Goal: Information Seeking & Learning: Learn about a topic

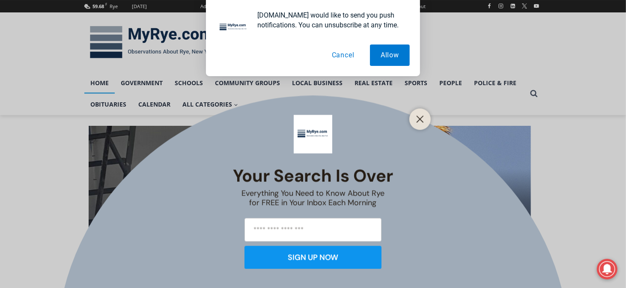
click at [345, 55] on button "Cancel" at bounding box center [343, 55] width 44 height 21
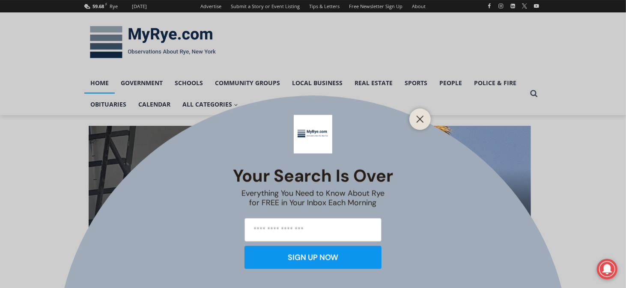
drag, startPoint x: 412, startPoint y: 120, endPoint x: 413, endPoint y: 108, distance: 11.6
click at [412, 117] on div at bounding box center [420, 118] width 21 height 21
click at [418, 118] on icon "Close" at bounding box center [421, 119] width 8 height 8
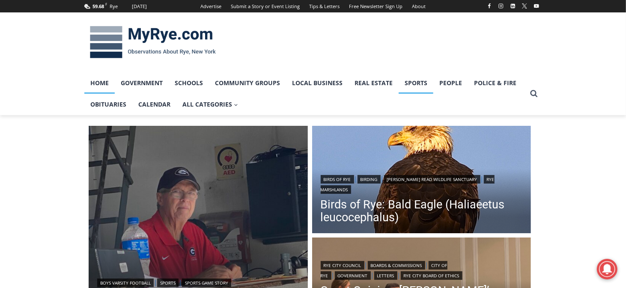
click at [420, 84] on link "Sports" at bounding box center [416, 82] width 35 height 21
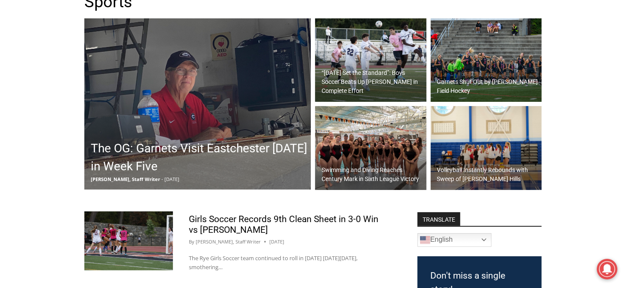
scroll to position [214, 0]
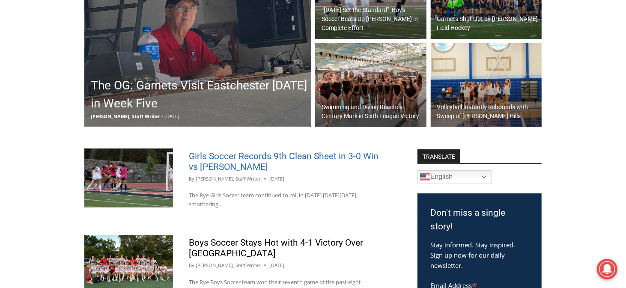
click at [291, 152] on link "Girls Soccer Records 9th Clean Sheet in 3-0 Win vs [PERSON_NAME]" at bounding box center [284, 161] width 190 height 21
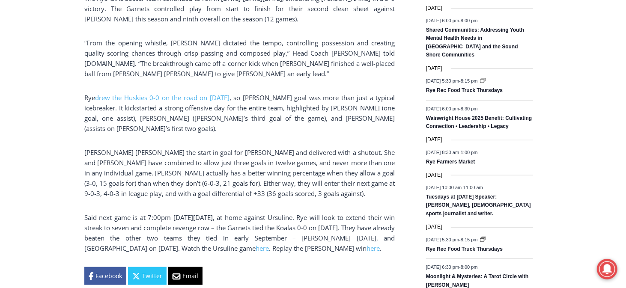
scroll to position [500, 0]
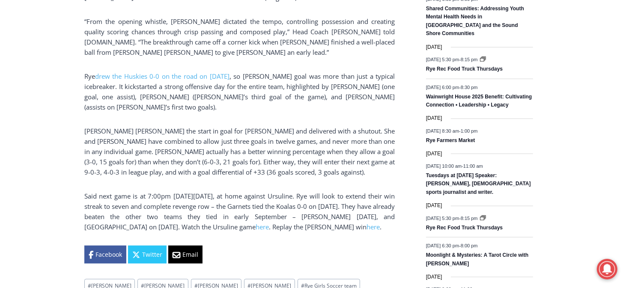
click at [261, 231] on div "(PHOTO: [PERSON_NAME] scores a header goal on [DATE], with teammates [PERSON_NA…" at bounding box center [239, 1] width 311 height 537
click at [259, 223] on link "here" at bounding box center [262, 227] width 13 height 9
